Goal: Task Accomplishment & Management: Use online tool/utility

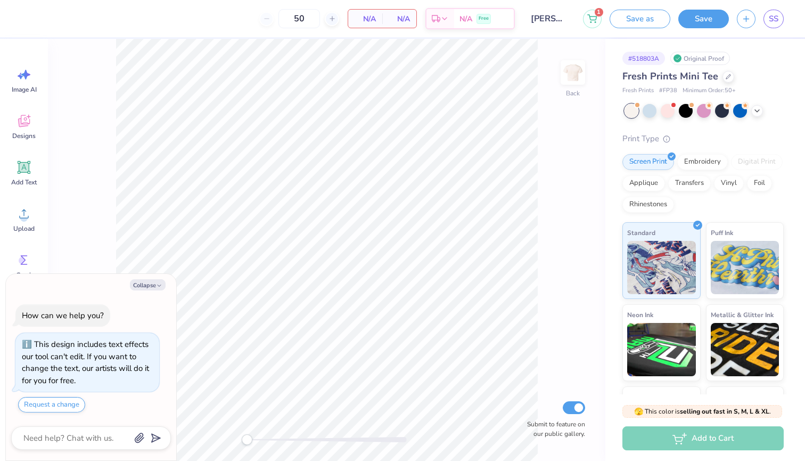
scroll to position [20, 0]
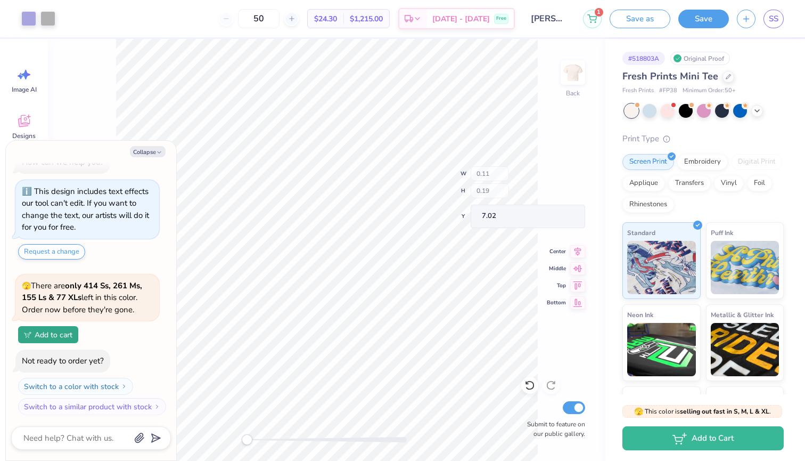
type textarea "x"
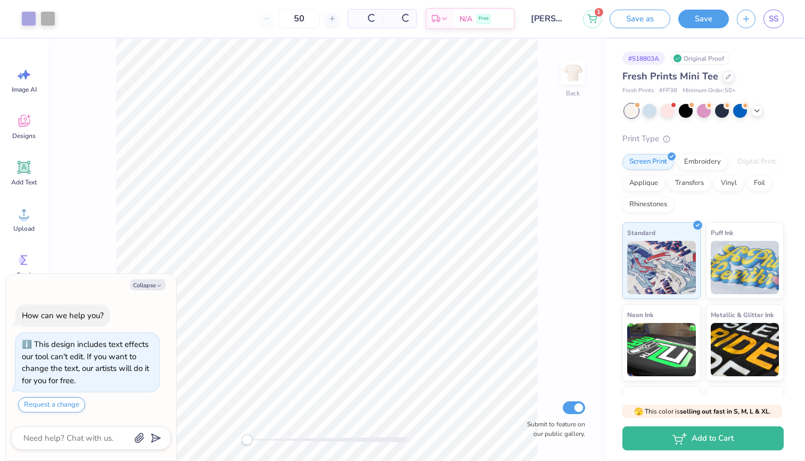
type textarea "x"
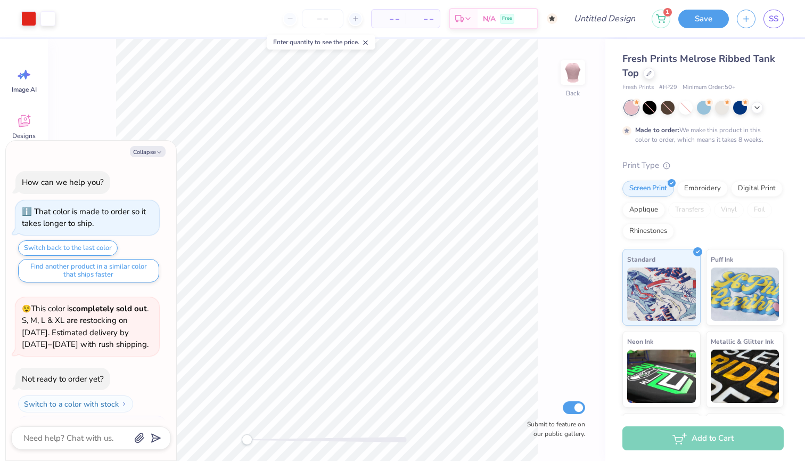
scroll to position [18, 0]
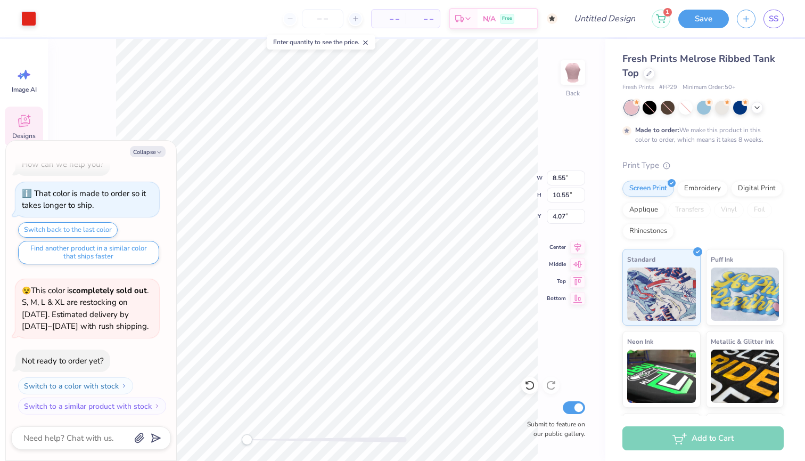
type textarea "x"
type input "1.33"
type input "0.92"
type input "3.52"
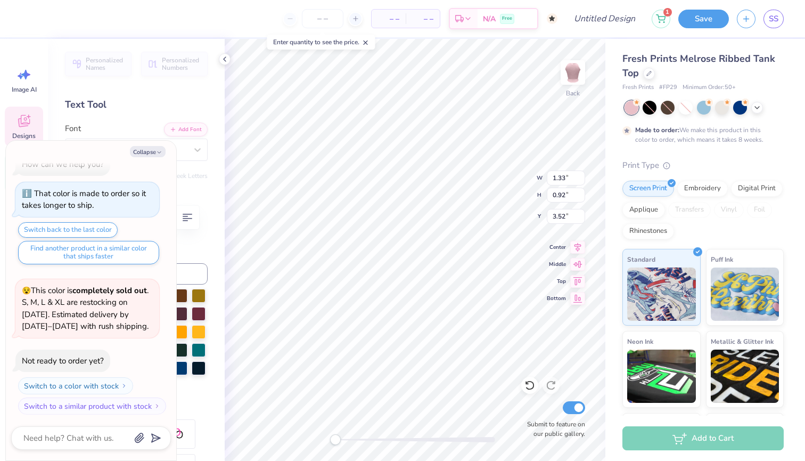
type textarea "x"
type textarea "1"
type textarea "x"
type textarea "19"
type textarea "x"
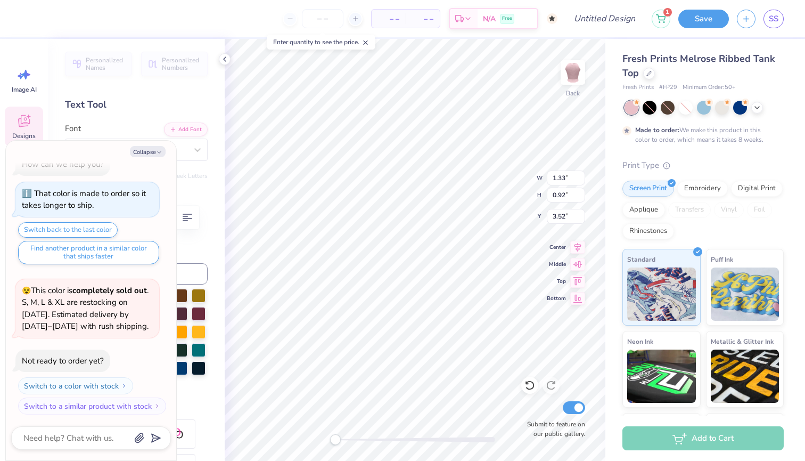
type input "1.36"
type input "0.90"
type input "12.32"
type textarea "x"
type textarea "7"
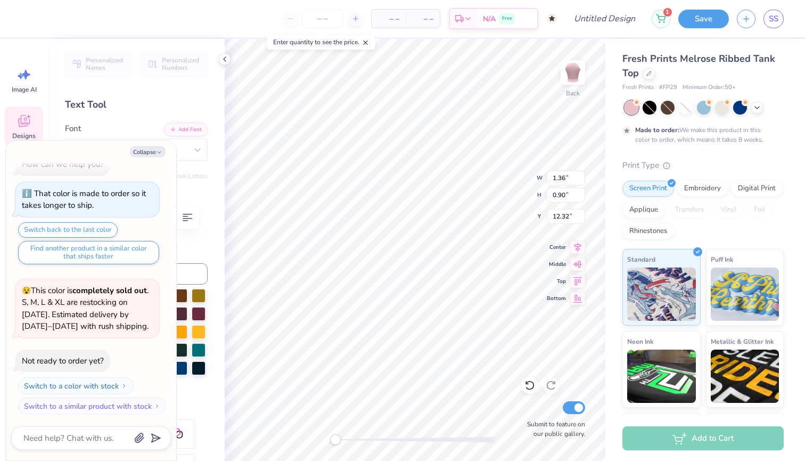
type textarea "x"
type textarea "9"
type textarea "x"
type textarea "99"
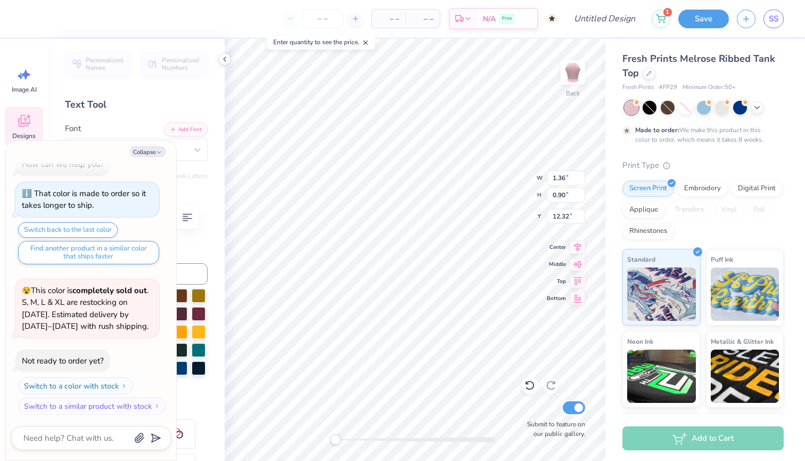
type textarea "x"
type input "1.06"
type input "0.78"
type input "4.73"
type textarea "x"
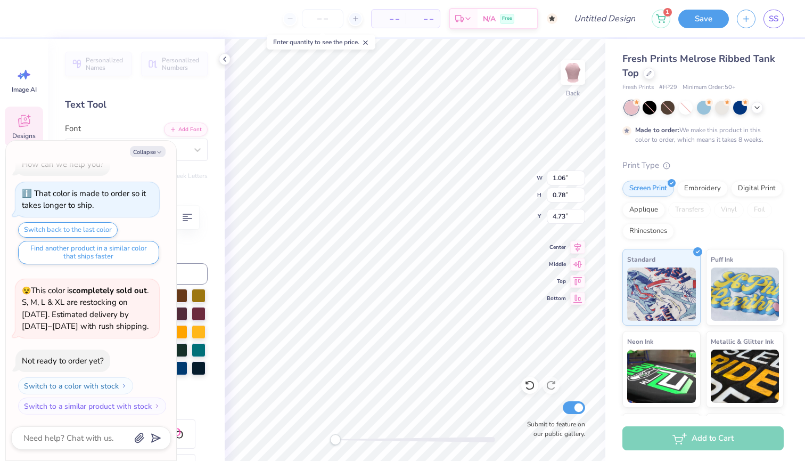
type textarea "S"
type textarea "x"
type input "4.76"
type textarea "x"
type textarea "S"
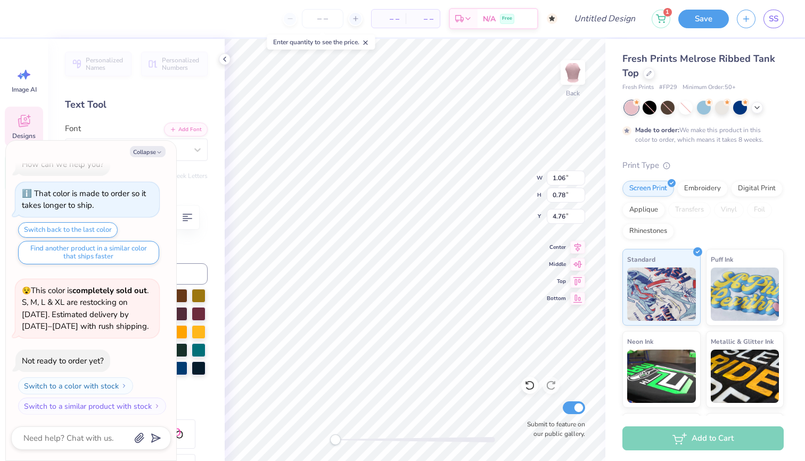
type textarea "x"
type input "8.53"
type textarea "x"
type textarea "AФS"
type textarea "x"
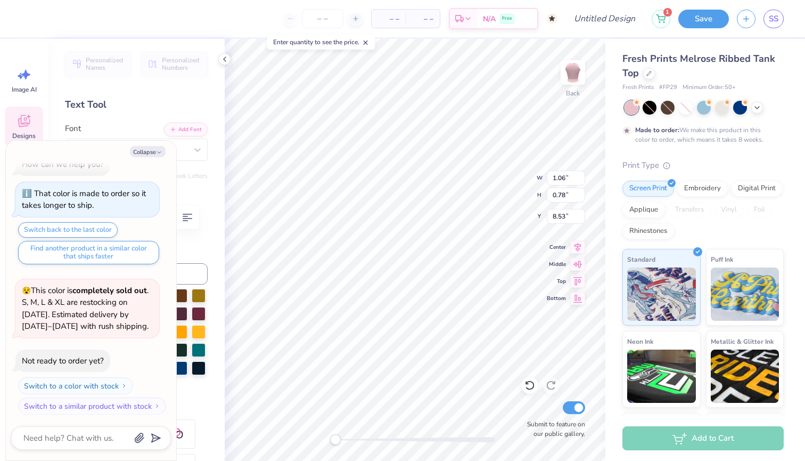
type textarea "AФ"
type textarea "x"
type textarea "A"
type textarea "x"
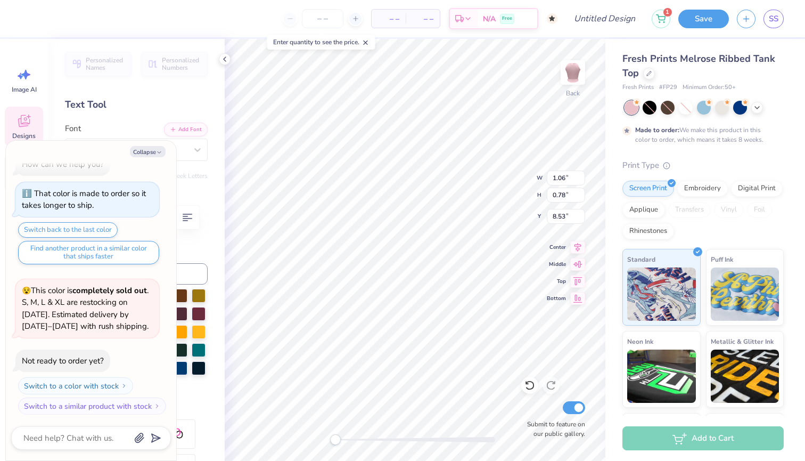
type textarea "S"
type textarea "x"
type input "12.38"
type textarea "x"
type textarea "S"
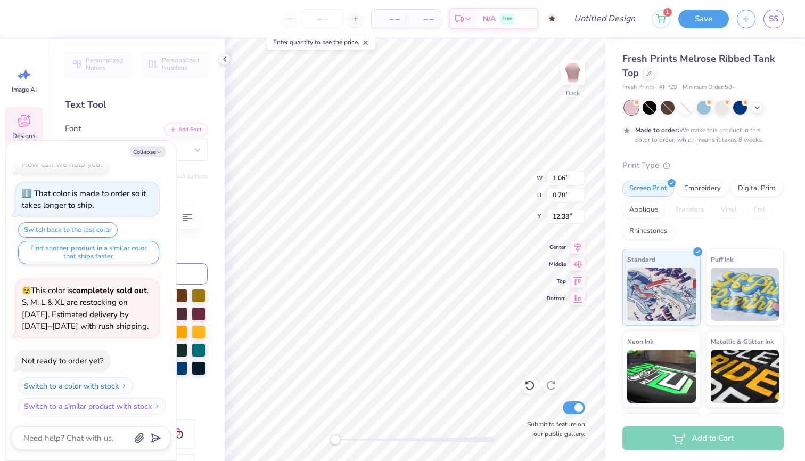
type textarea "x"
type input "12.37"
type textarea "x"
type textarea "Ф"
type textarea "x"
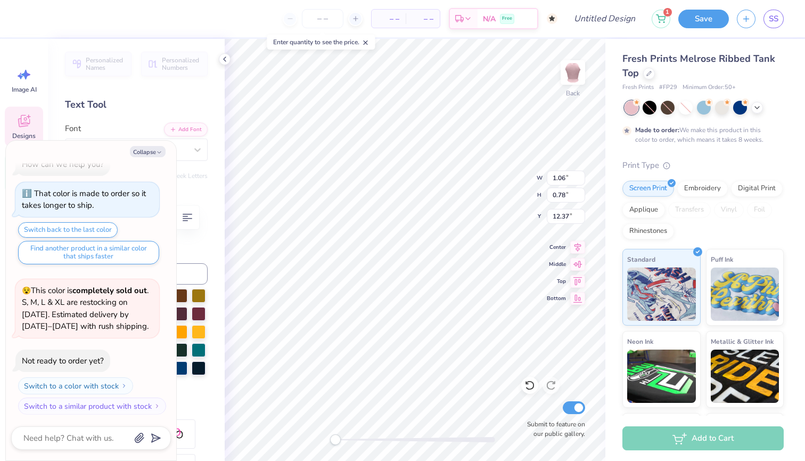
type textarea "Ф"
type textarea "x"
type textarea "S"
click at [146, 151] on button "Collapse" at bounding box center [148, 151] width 36 height 11
type textarea "x"
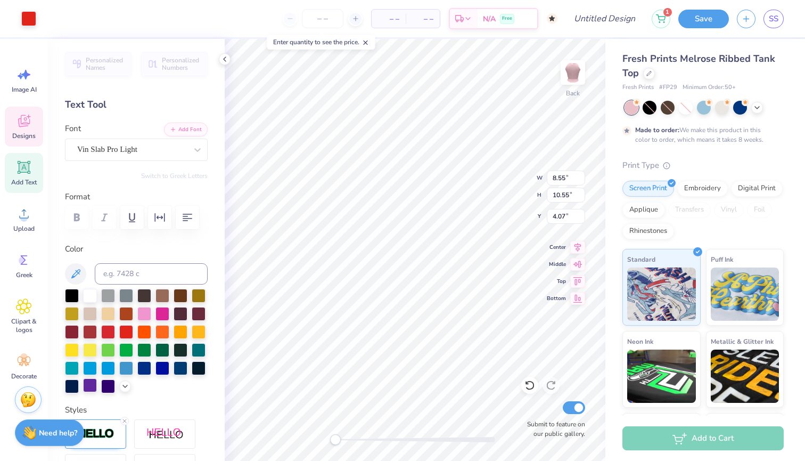
click at [92, 387] on div at bounding box center [90, 385] width 14 height 14
type input "0.34"
type input "0.75"
type input "12.32"
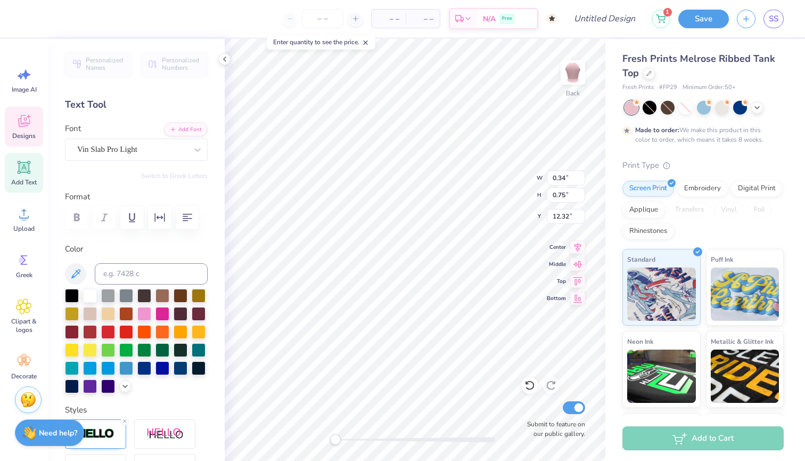
type input "8.55"
type input "10.55"
type input "4.07"
click at [92, 385] on div at bounding box center [90, 385] width 14 height 14
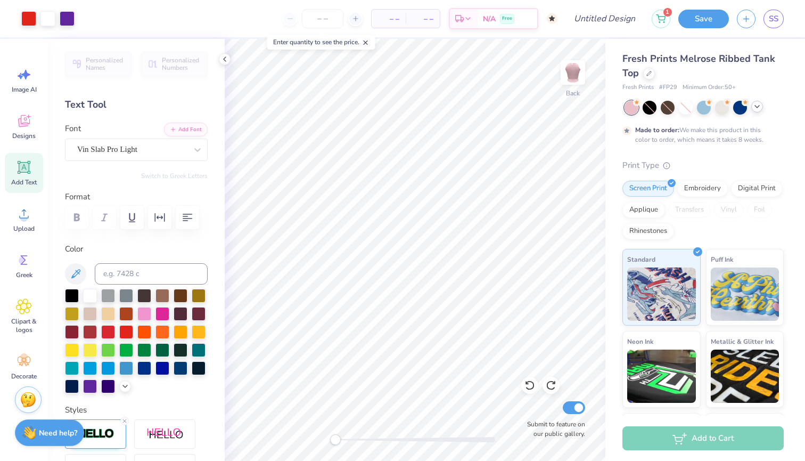
click at [761, 108] on icon at bounding box center [757, 106] width 9 height 9
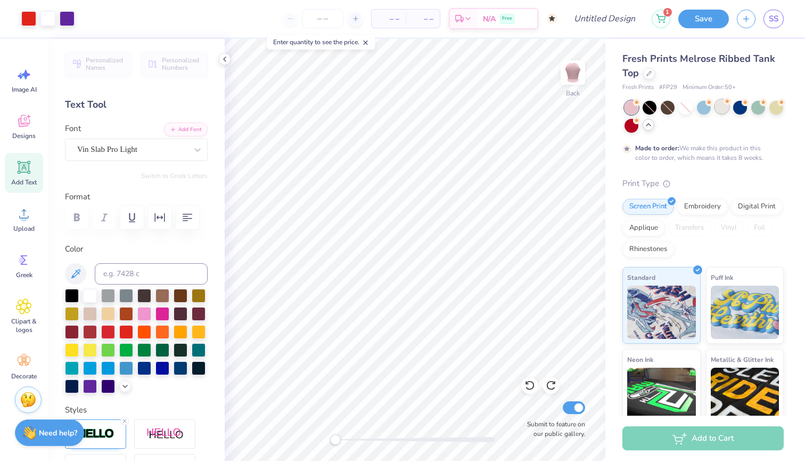
click at [725, 106] on div at bounding box center [722, 107] width 14 height 14
click at [683, 109] on div at bounding box center [686, 108] width 14 height 14
click at [634, 106] on div at bounding box center [631, 108] width 14 height 14
click at [18, 125] on icon at bounding box center [24, 121] width 16 height 16
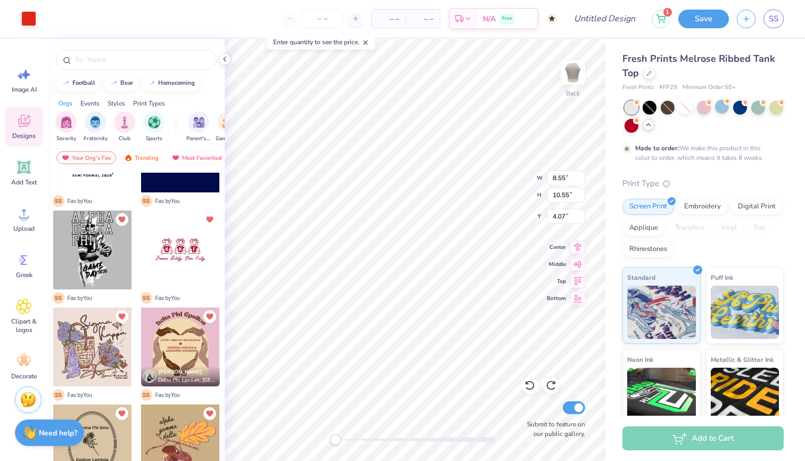
scroll to position [333, 0]
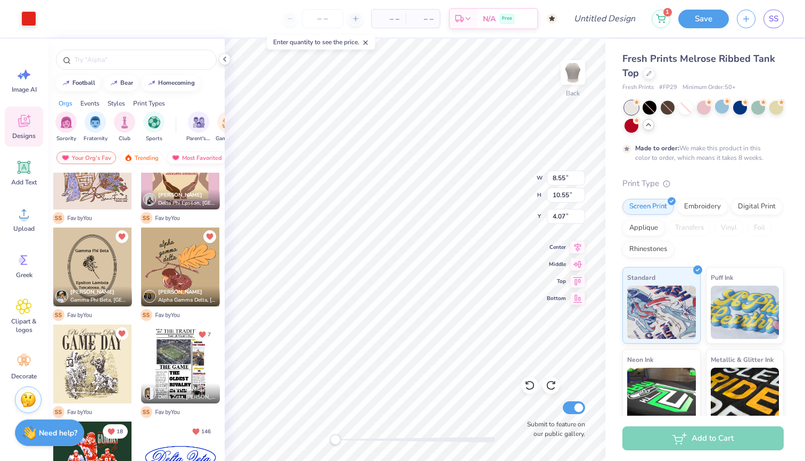
type input "1.30"
type input "0.98"
type input "3.59"
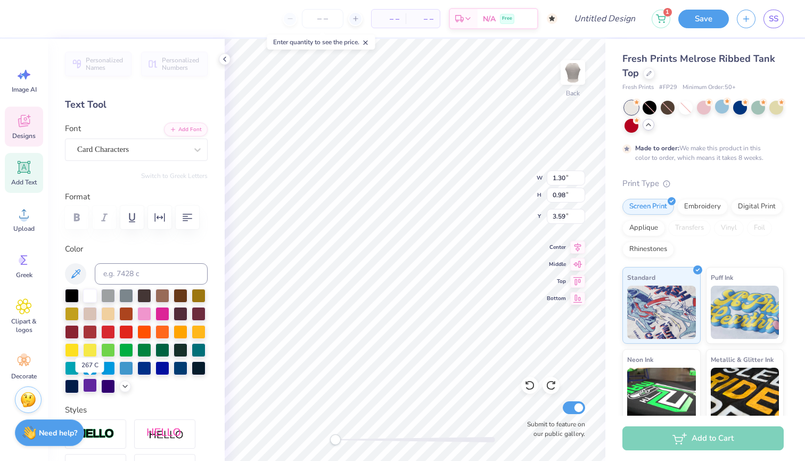
click at [91, 387] on div at bounding box center [90, 385] width 14 height 14
type input "8.55"
type input "10.55"
type input "4.07"
click at [88, 385] on div at bounding box center [90, 385] width 14 height 14
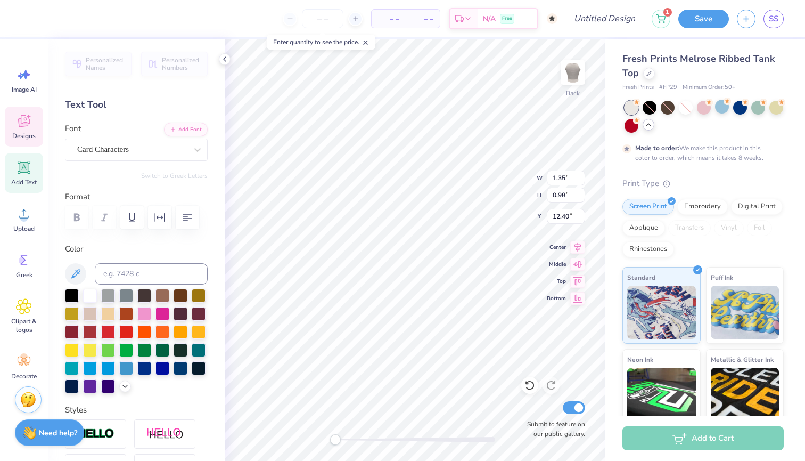
type input "8.55"
type input "10.55"
type input "4.07"
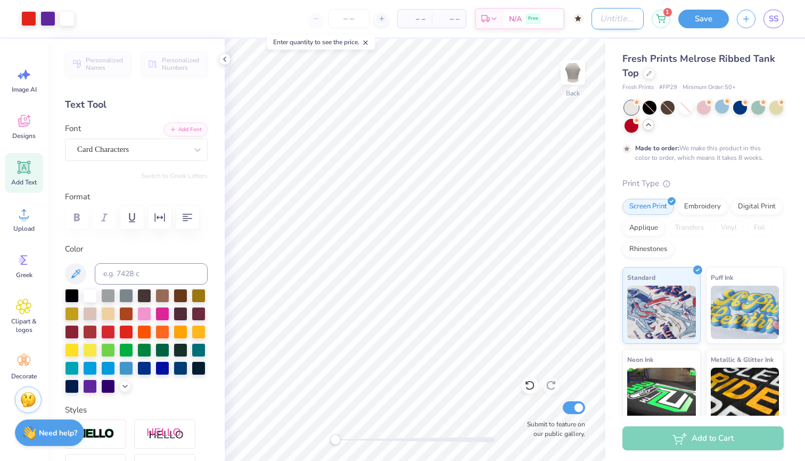
click at [603, 20] on input "Design Title" at bounding box center [617, 18] width 52 height 21
type input "Seneca Hearts"
click at [645, 36] on div "Art colors – – Per Item – – Total Est. Delivery N/A Free Design Title Seneca He…" at bounding box center [402, 18] width 805 height 37
click at [695, 26] on button "Save" at bounding box center [703, 17] width 51 height 19
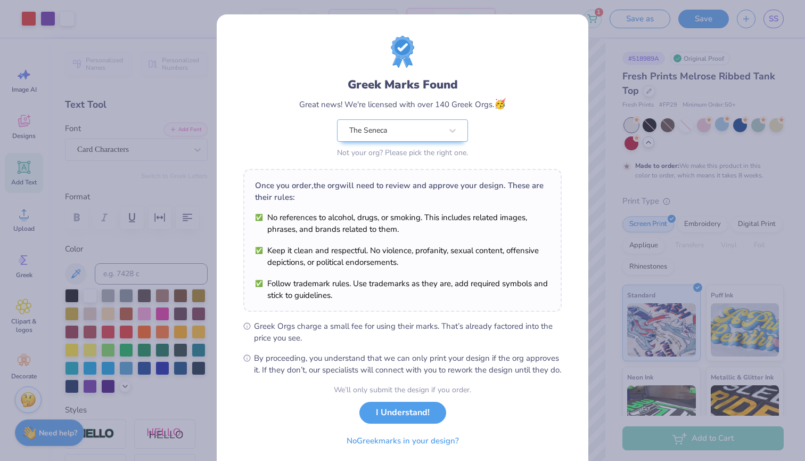
click at [390, 423] on button "I Understand!" at bounding box center [402, 412] width 87 height 22
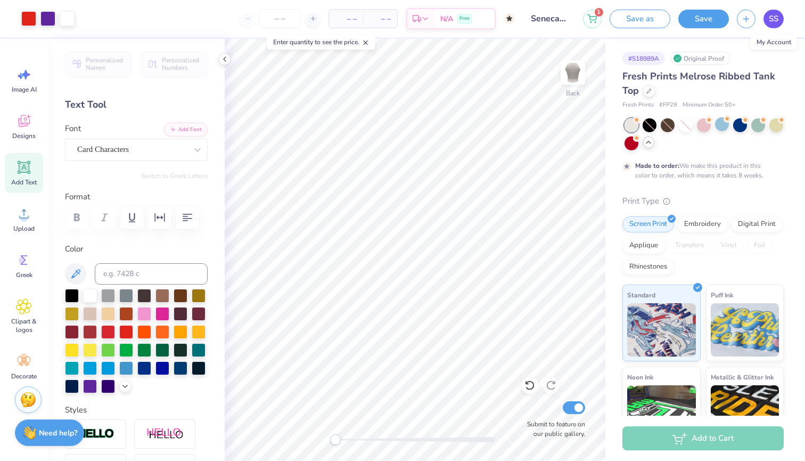
click at [767, 23] on link "SS" at bounding box center [773, 19] width 20 height 19
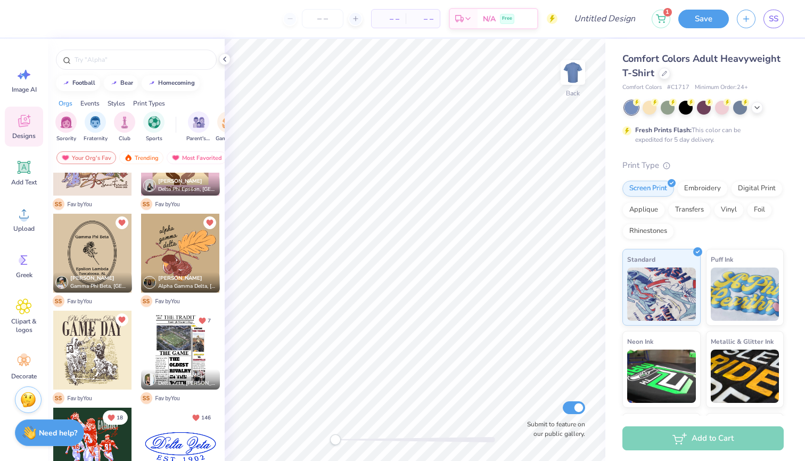
scroll to position [341, 0]
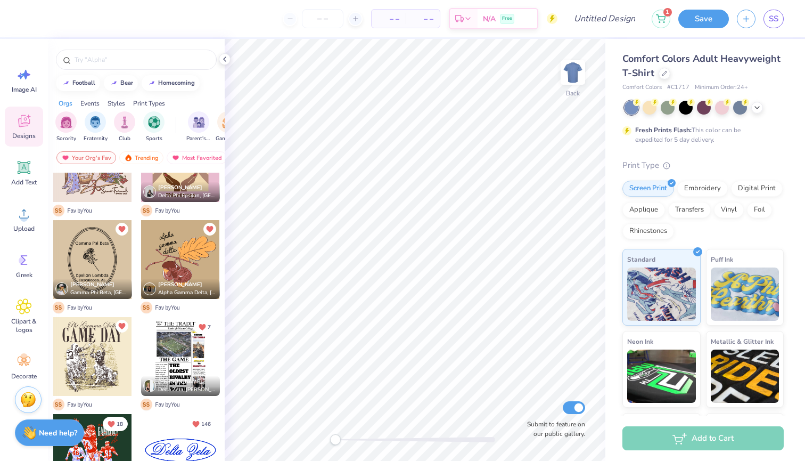
click at [169, 360] on div at bounding box center [180, 356] width 79 height 79
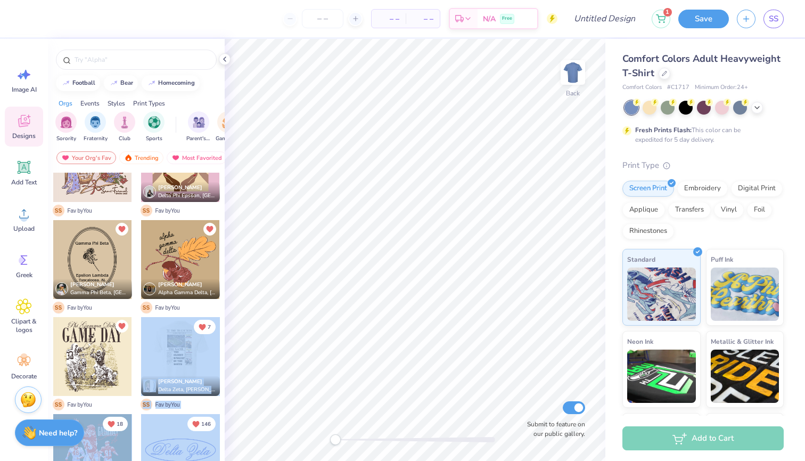
click at [273, 331] on div "– – Per Item – – Total Est. Delivery N/A Free Design Title 1 Save SS Image AI D…" at bounding box center [402, 230] width 805 height 461
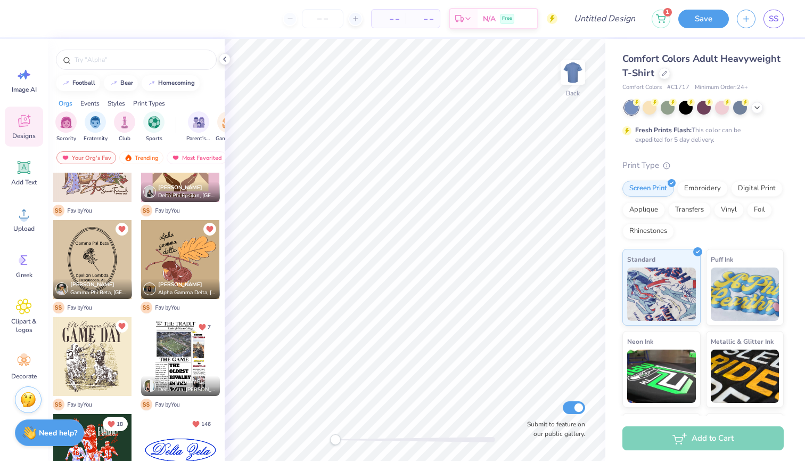
click at [179, 372] on div at bounding box center [180, 356] width 79 height 79
click at [171, 346] on div at bounding box center [180, 356] width 79 height 79
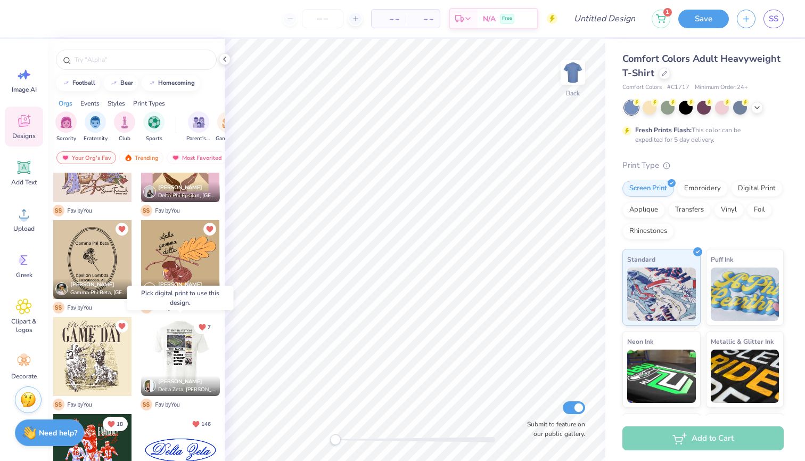
click at [169, 344] on div at bounding box center [180, 356] width 79 height 79
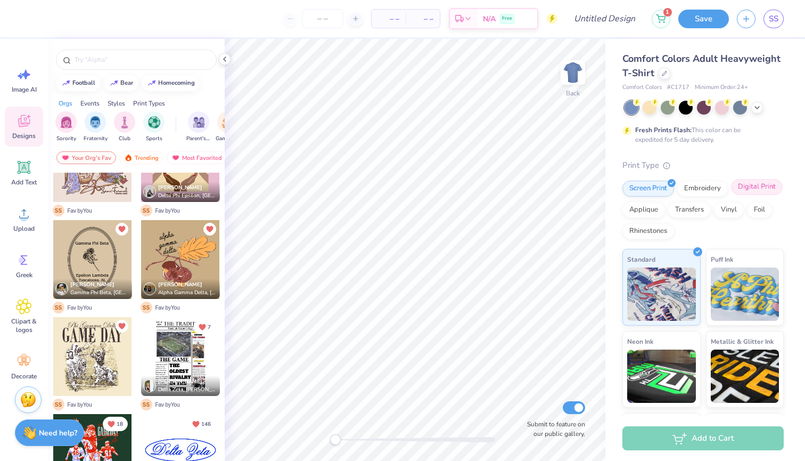
click at [752, 194] on div "Digital Print" at bounding box center [757, 187] width 52 height 16
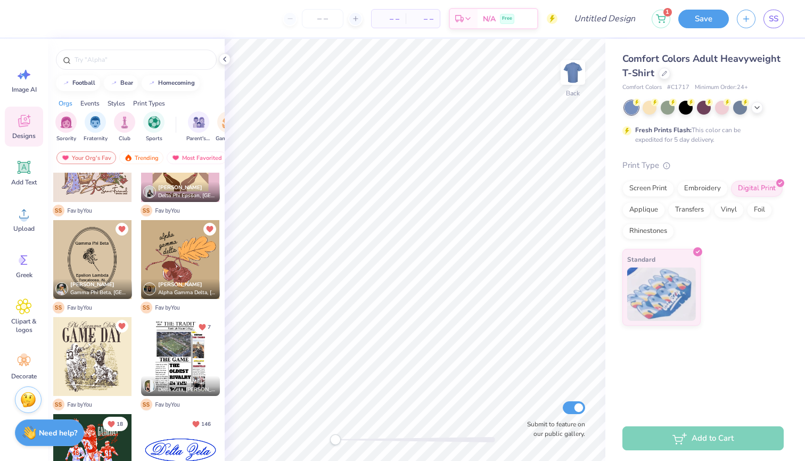
click at [184, 349] on div at bounding box center [180, 356] width 79 height 79
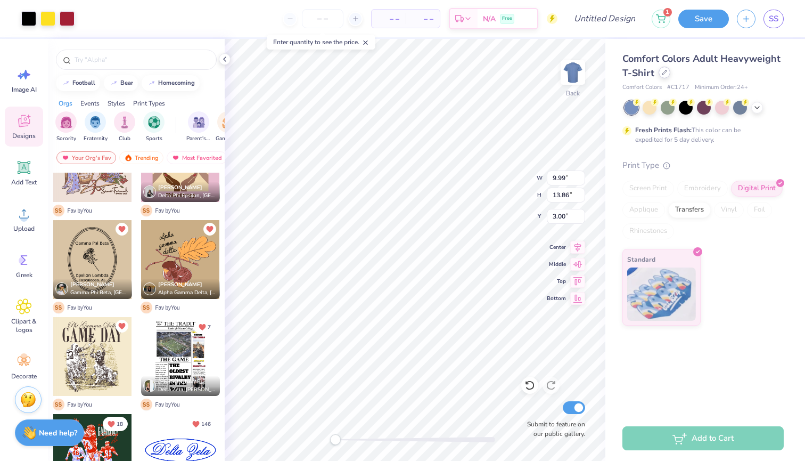
click at [662, 71] on icon at bounding box center [664, 72] width 5 height 5
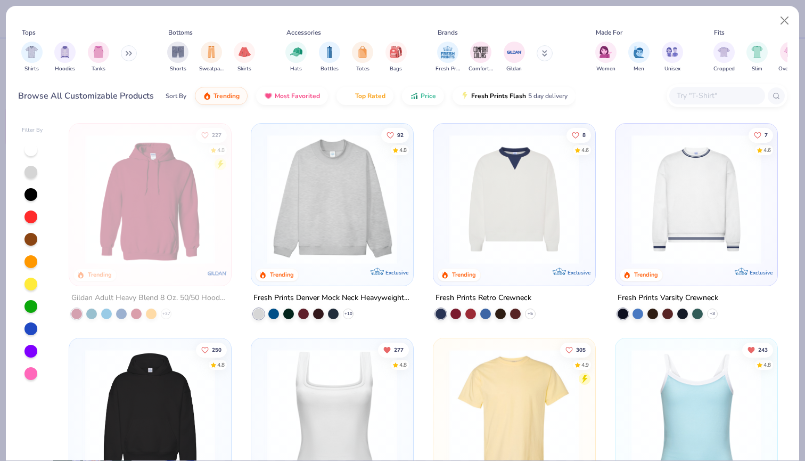
scroll to position [17, 0]
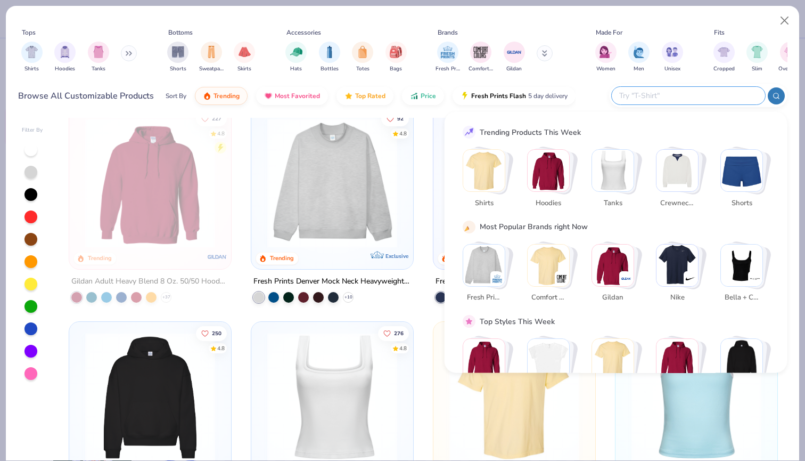
click at [712, 95] on input "text" at bounding box center [687, 95] width 139 height 12
click at [557, 171] on img "Stack Card Button Hoodies" at bounding box center [549, 171] width 42 height 42
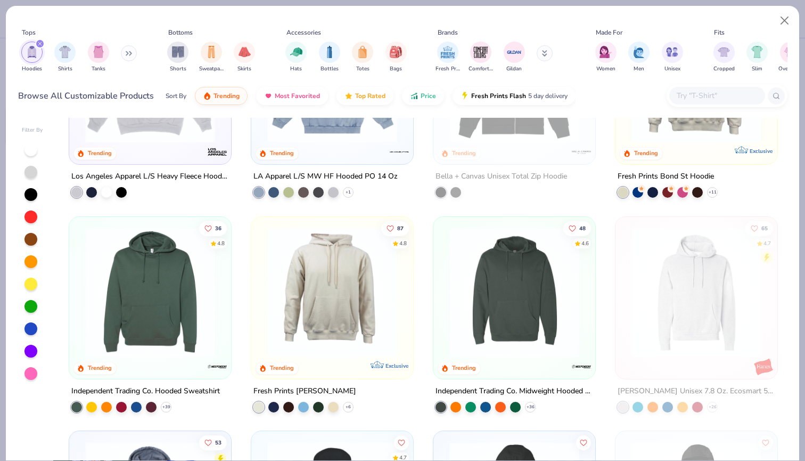
scroll to position [396, 0]
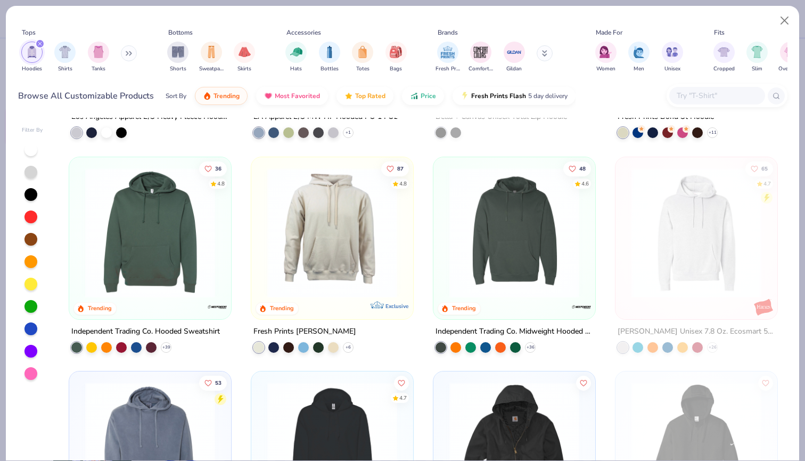
click at [505, 287] on img at bounding box center [514, 232] width 141 height 130
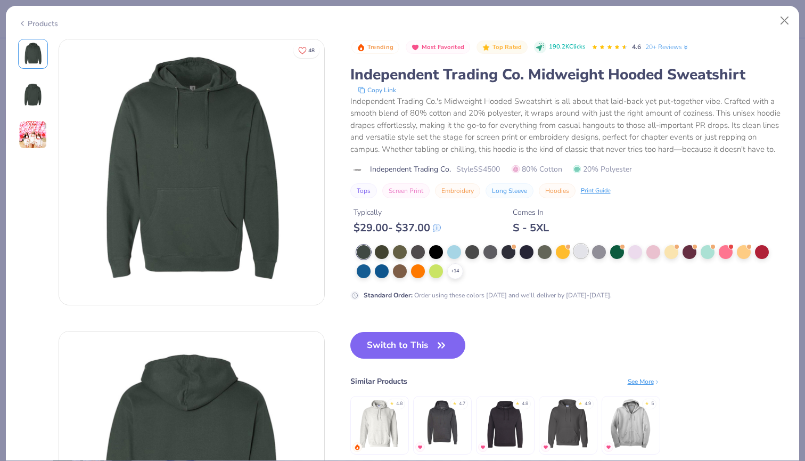
click at [582, 251] on div at bounding box center [581, 251] width 14 height 14
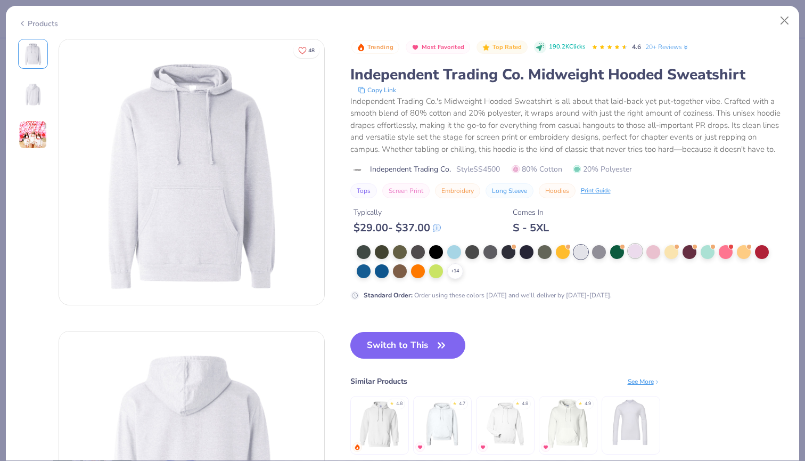
click at [636, 249] on div at bounding box center [635, 251] width 14 height 14
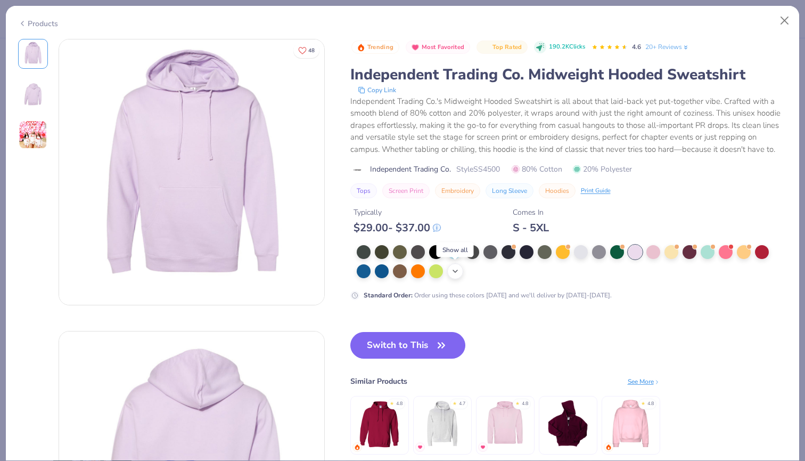
click at [453, 273] on icon at bounding box center [455, 271] width 9 height 9
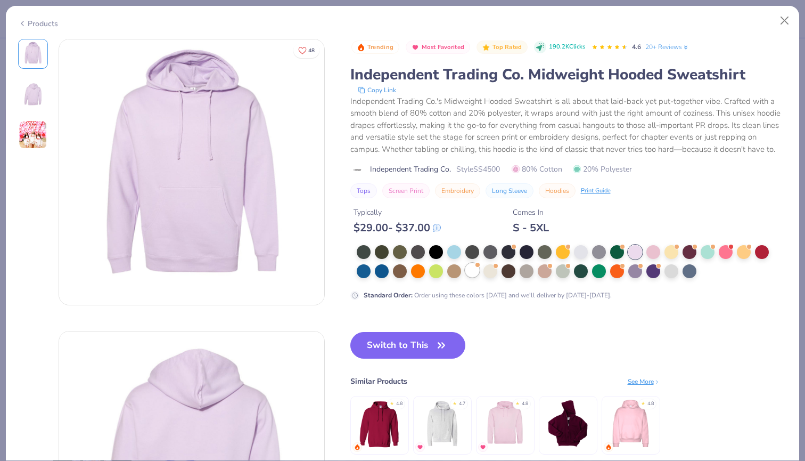
click at [470, 268] on div at bounding box center [472, 270] width 14 height 14
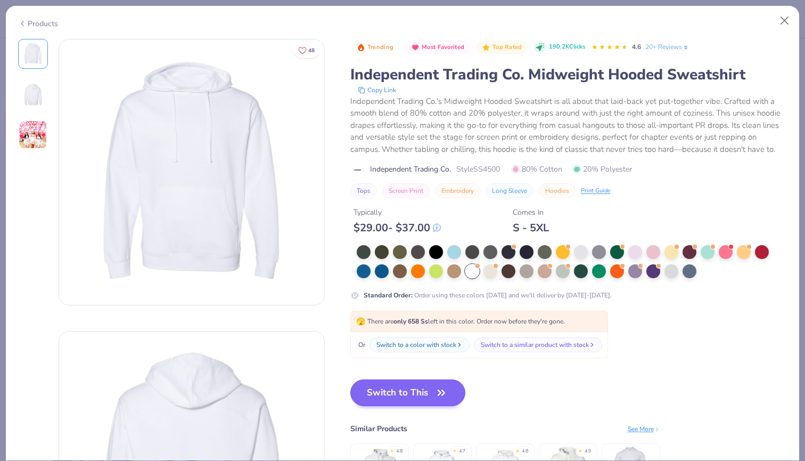
click at [427, 389] on button "Switch to This" at bounding box center [408, 392] width 116 height 27
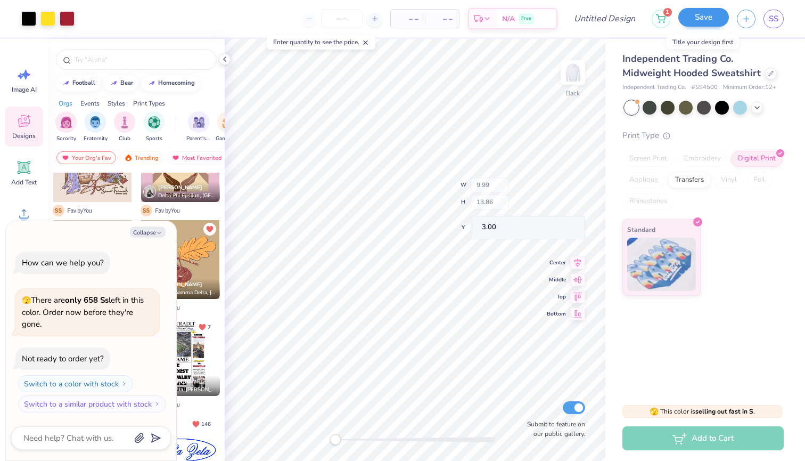
click at [710, 24] on button "Save" at bounding box center [703, 17] width 51 height 19
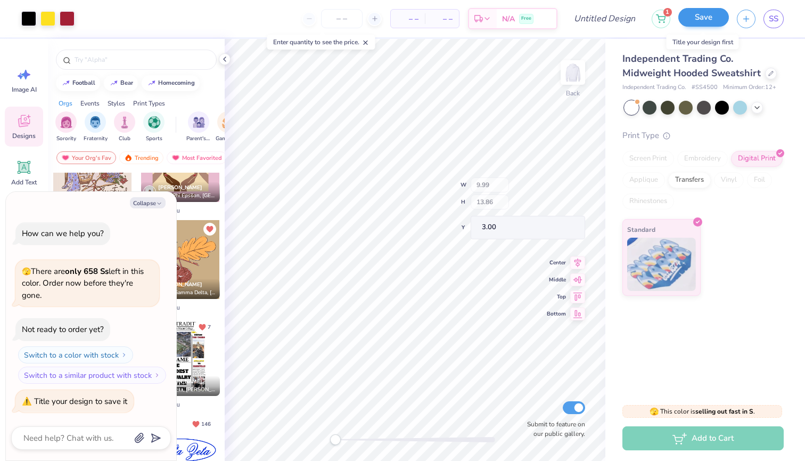
click at [698, 19] on button "Save" at bounding box center [703, 17] width 51 height 19
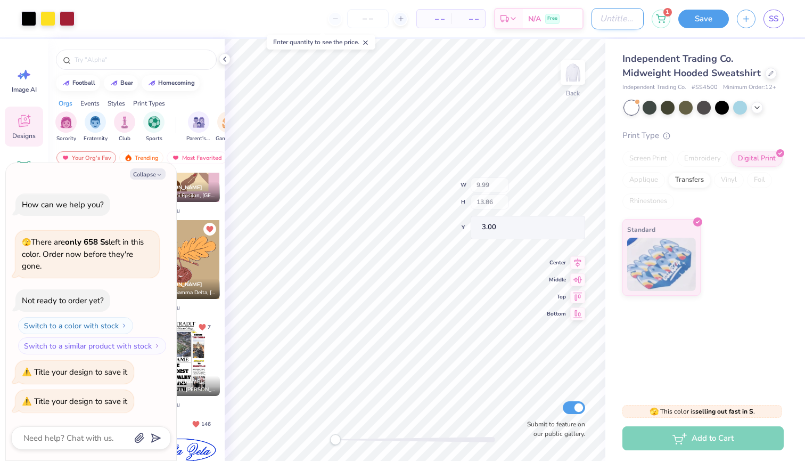
type textarea "x"
click at [591, 25] on input "Design Title" at bounding box center [617, 18] width 52 height 21
type input "T"
type textarea "x"
type input "Th"
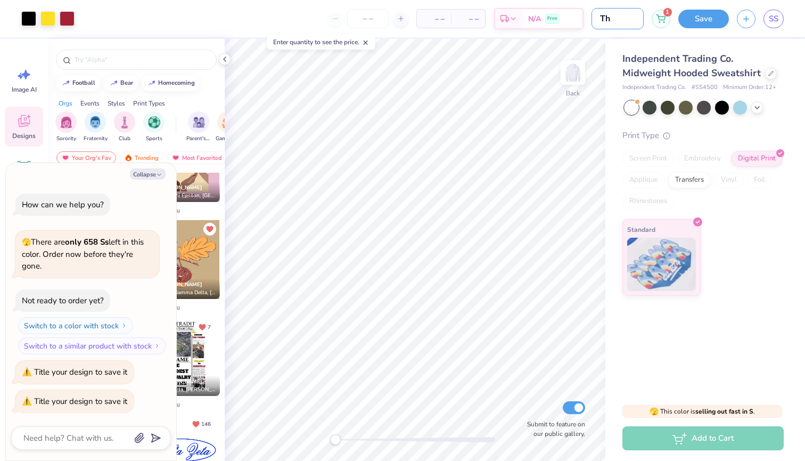
type textarea "x"
type input "The"
type textarea "x"
type input "The"
type textarea "x"
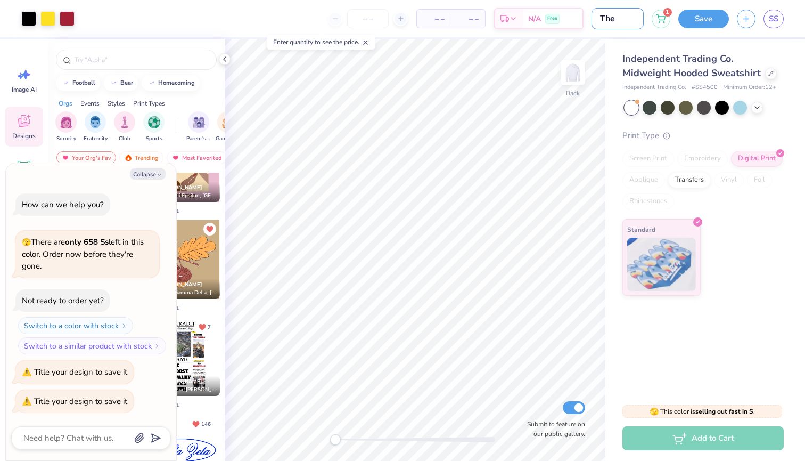
type input "The G"
type textarea "x"
type input "The Ga"
type textarea "x"
type input "The Gam"
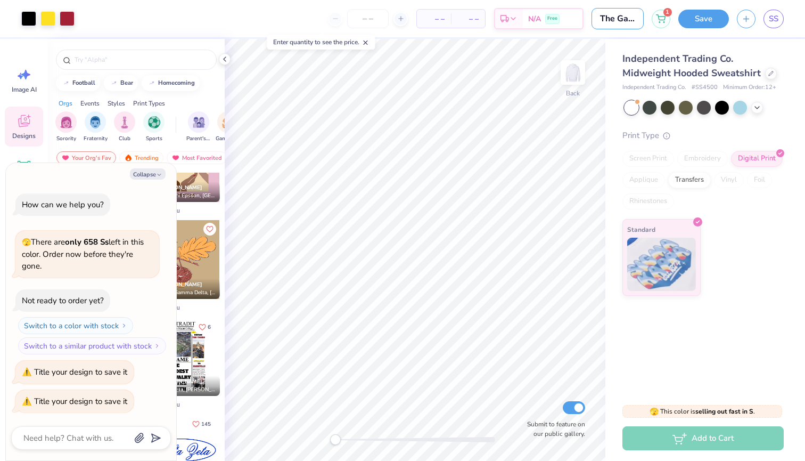
type textarea "x"
type input "The Game"
type textarea "x"
type input "The Game"
type textarea "x"
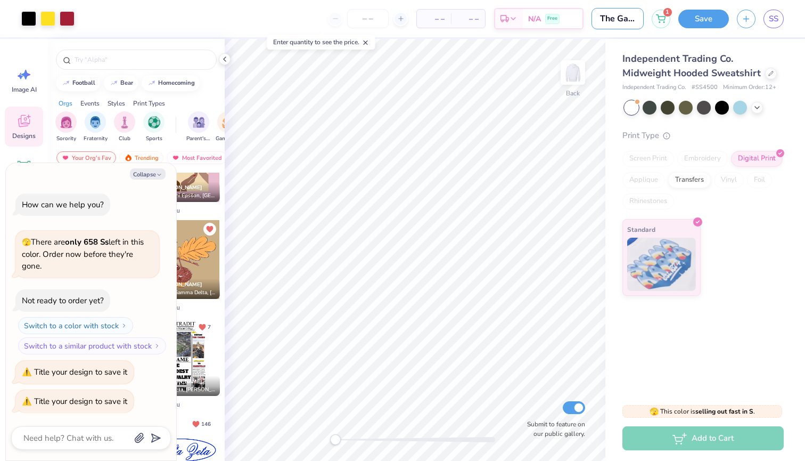
type input "The Game F"
type textarea "x"
type input "The Game F"
type textarea "x"
type input "The Game F 2"
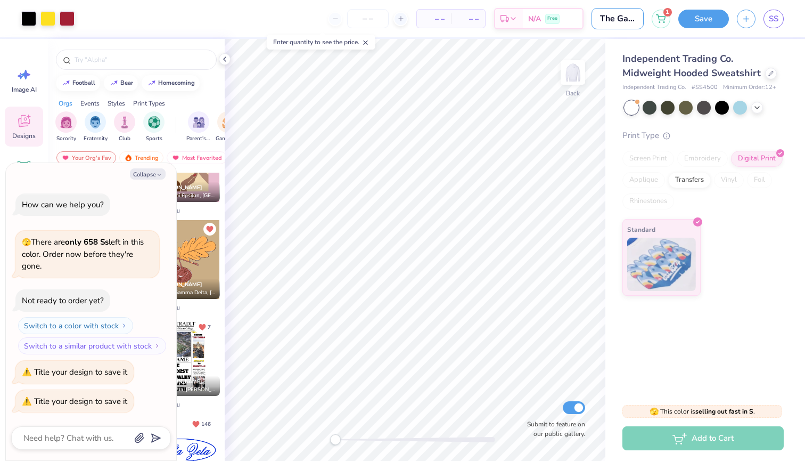
type textarea "x"
type input "The Game F 25"
type textarea "x"
type input "The Game F 25"
click at [691, 26] on button "Save" at bounding box center [703, 17] width 51 height 19
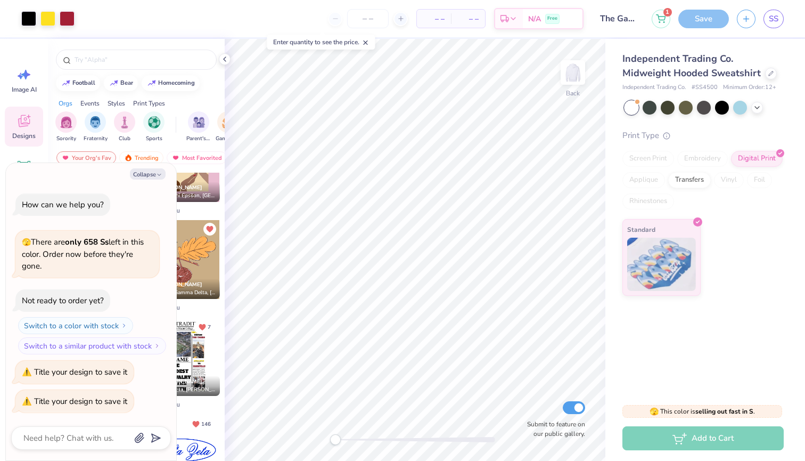
click at [700, 19] on div "Save" at bounding box center [703, 19] width 51 height 19
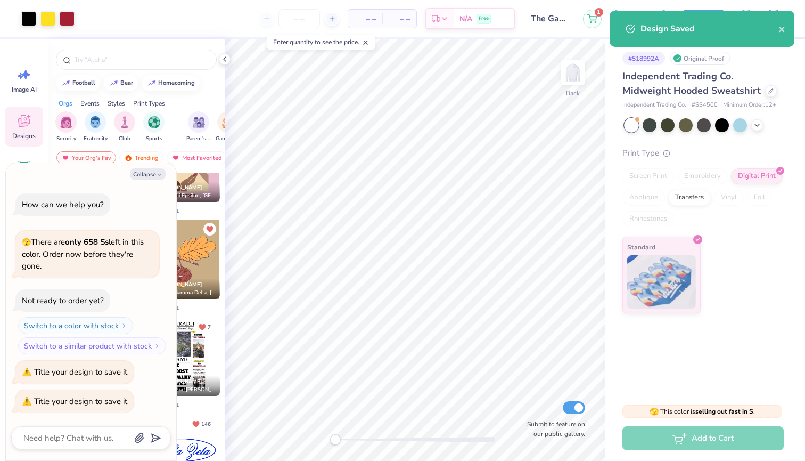
click at [597, 33] on div "1 Save as Save SS" at bounding box center [694, 18] width 222 height 37
click at [727, 1] on div "1 Save as Save SS" at bounding box center [694, 18] width 222 height 37
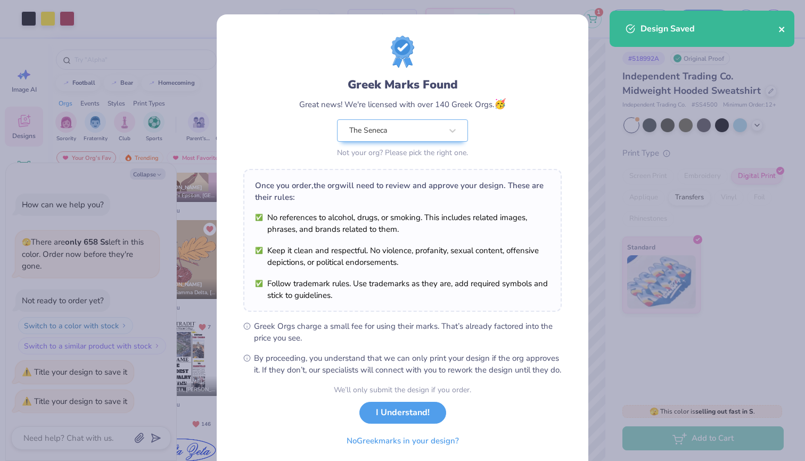
click at [783, 27] on icon "close" at bounding box center [781, 29] width 7 height 9
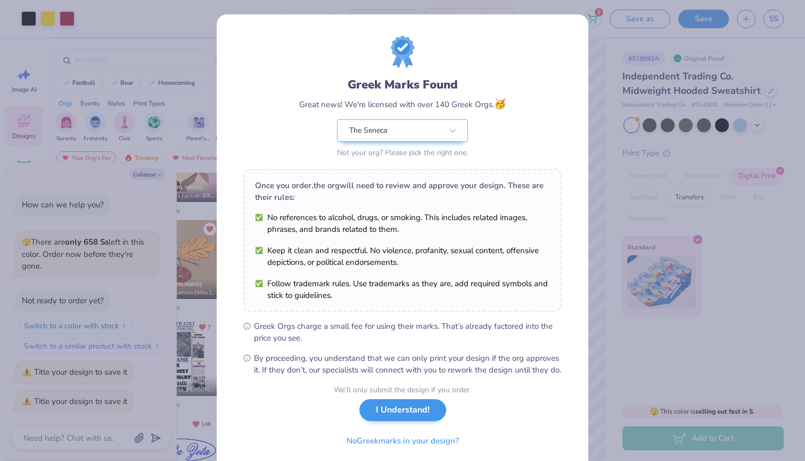
click at [384, 418] on button "I Understand!" at bounding box center [402, 410] width 87 height 22
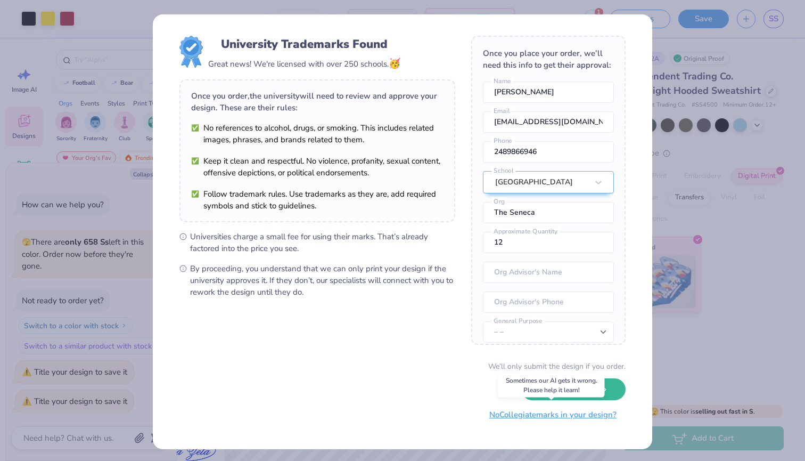
click at [563, 412] on button "No Collegiate marks in your design?" at bounding box center [552, 415] width 145 height 22
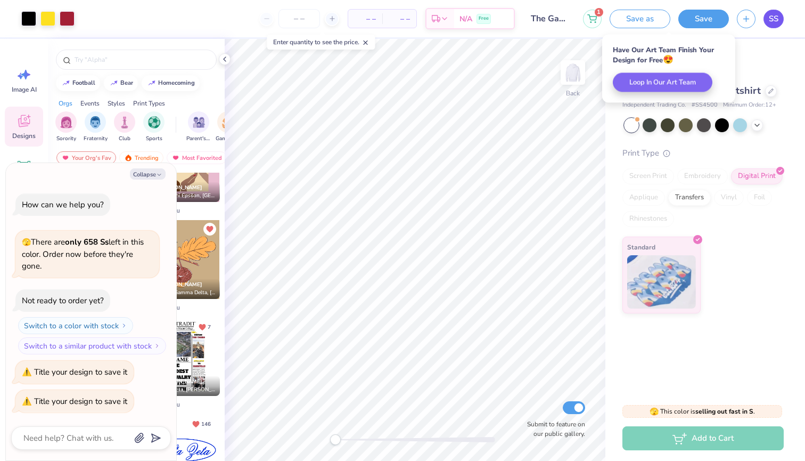
type textarea "x"
click at [774, 19] on span "SS" at bounding box center [774, 19] width 10 height 12
